Goal: Transaction & Acquisition: Purchase product/service

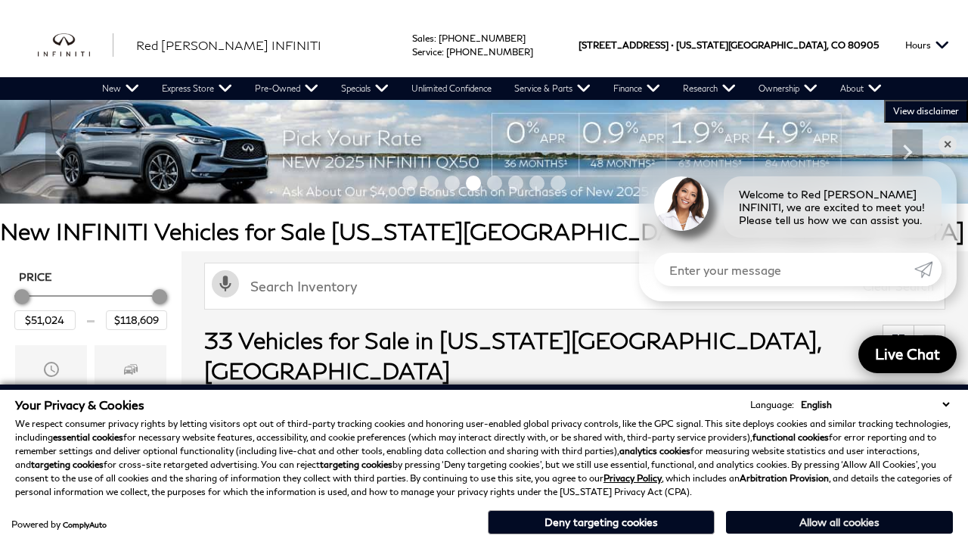
click at [839, 522] on button "Allow all cookies" at bounding box center [839, 521] width 227 height 23
